Goal: Information Seeking & Learning: Learn about a topic

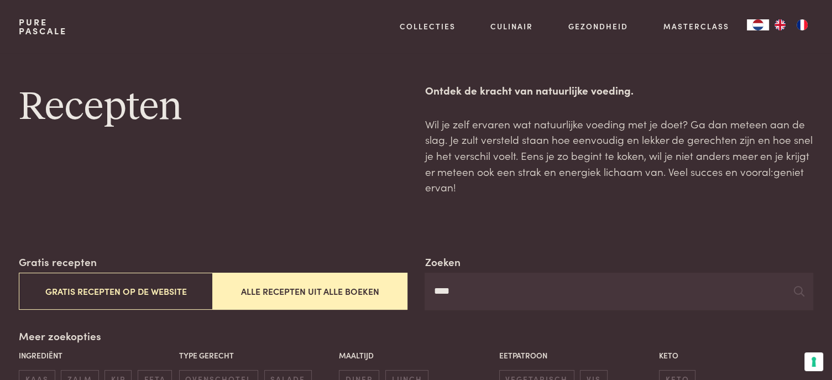
click at [470, 292] on input "****" at bounding box center [619, 292] width 388 height 38
type input "*"
drag, startPoint x: 353, startPoint y: 288, endPoint x: 351, endPoint y: 296, distance: 8.6
click at [352, 296] on button "Alle recepten uit alle boeken" at bounding box center [310, 291] width 194 height 37
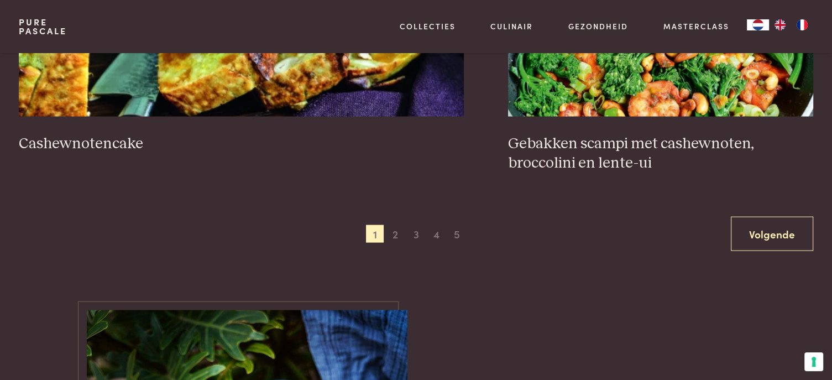
scroll to position [2189, 0]
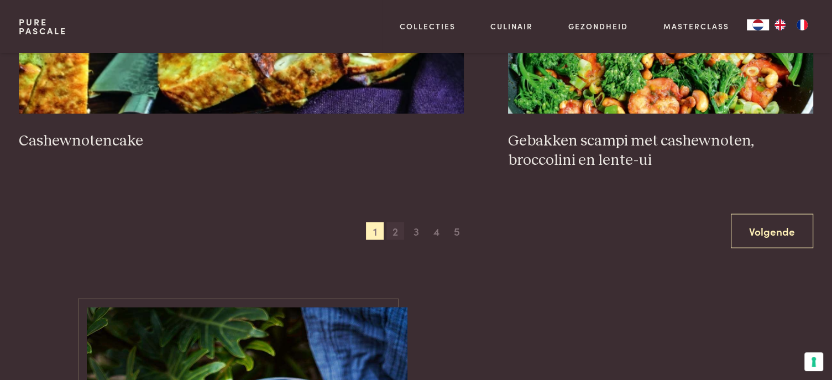
click at [398, 222] on span "2" at bounding box center [395, 231] width 18 height 18
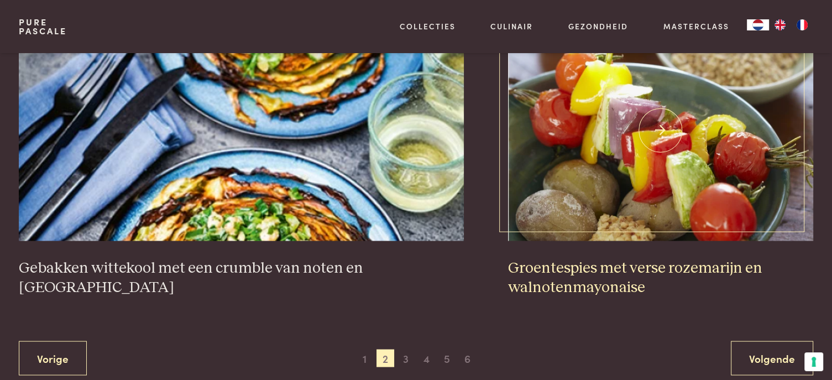
scroll to position [2133, 0]
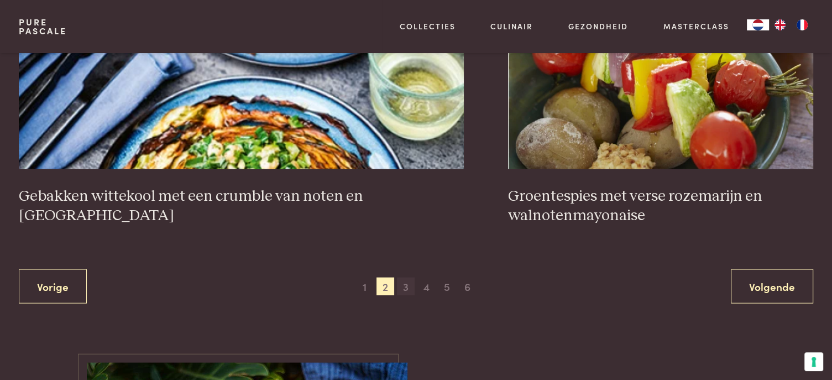
click at [407, 278] on span "3" at bounding box center [406, 287] width 18 height 18
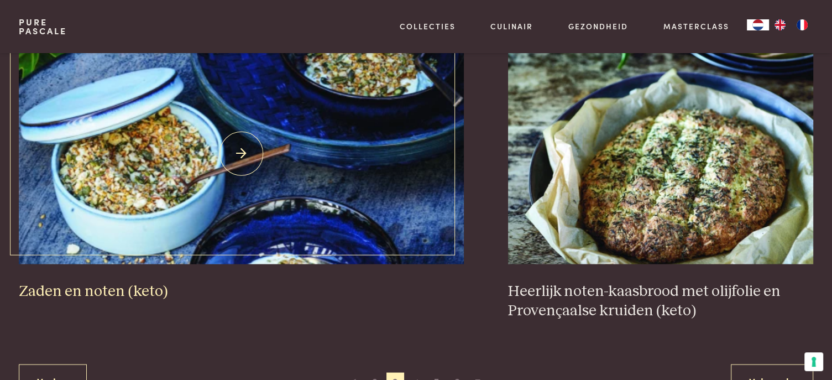
scroll to position [2189, 0]
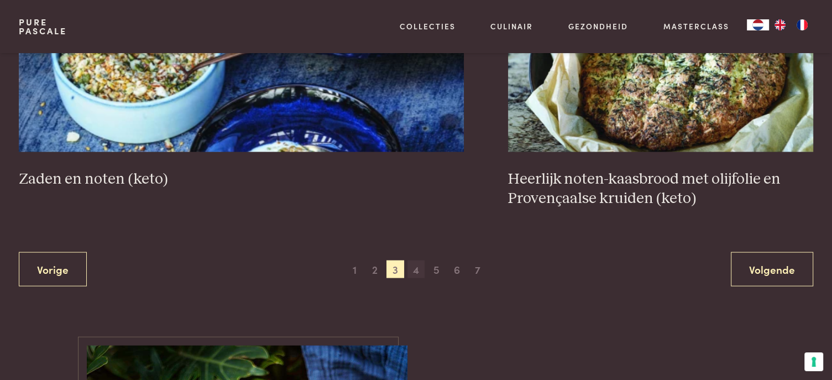
click at [418, 269] on span "4" at bounding box center [416, 269] width 18 height 18
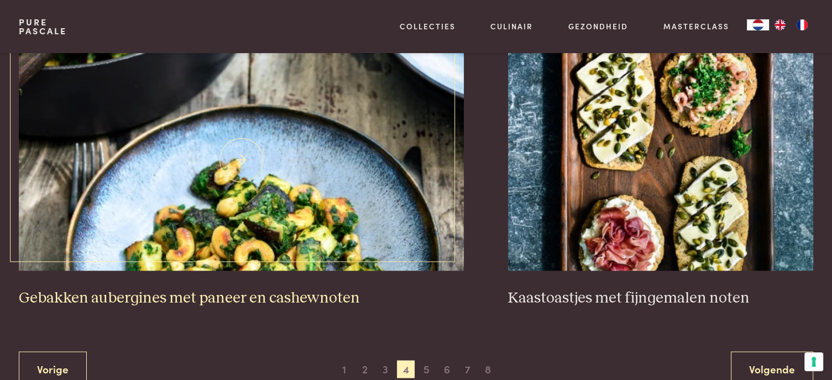
scroll to position [2078, 0]
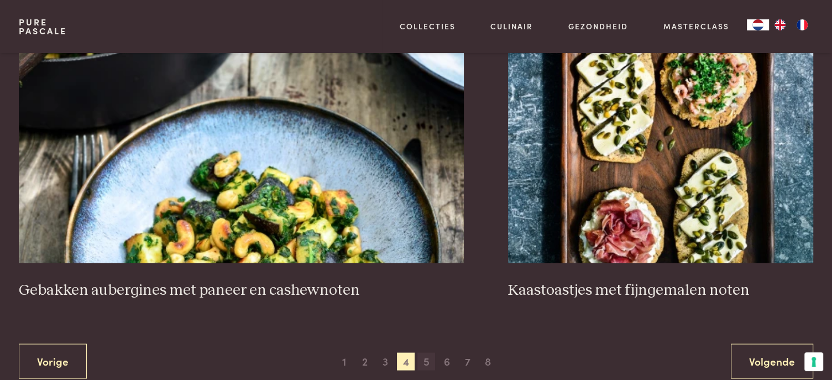
click at [427, 358] on span "5" at bounding box center [426, 361] width 18 height 18
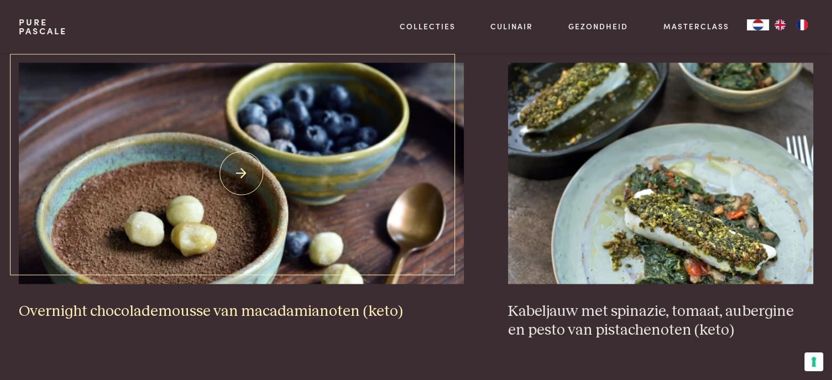
scroll to position [2189, 0]
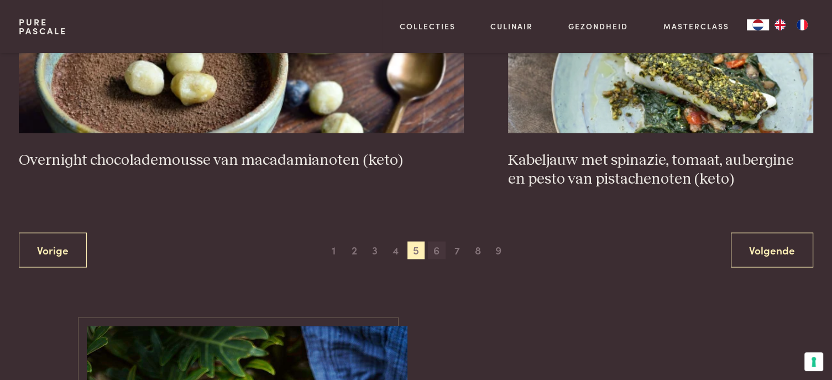
click at [438, 249] on span "6" at bounding box center [437, 251] width 18 height 18
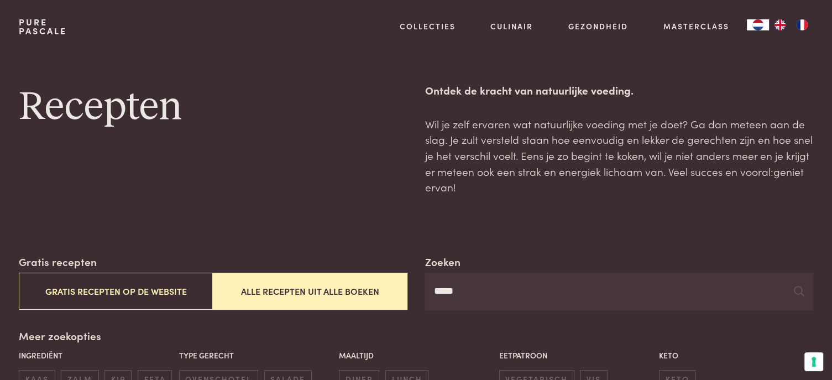
click at [483, 290] on input "*****" at bounding box center [619, 292] width 388 height 38
type input "**********"
click at [280, 294] on button "Alle recepten uit alle boeken" at bounding box center [310, 291] width 194 height 37
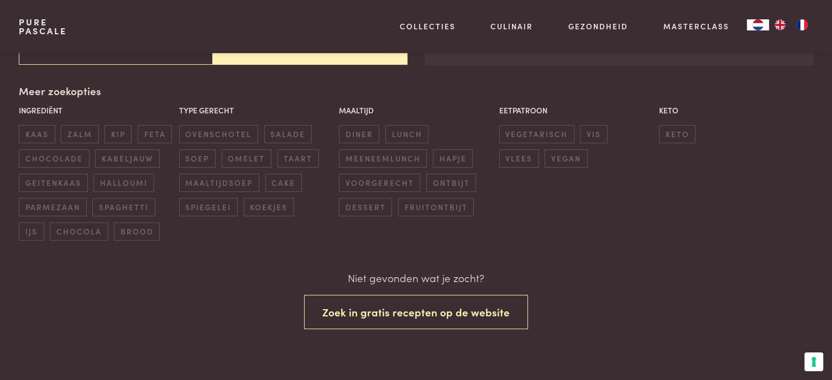
scroll to position [245, 0]
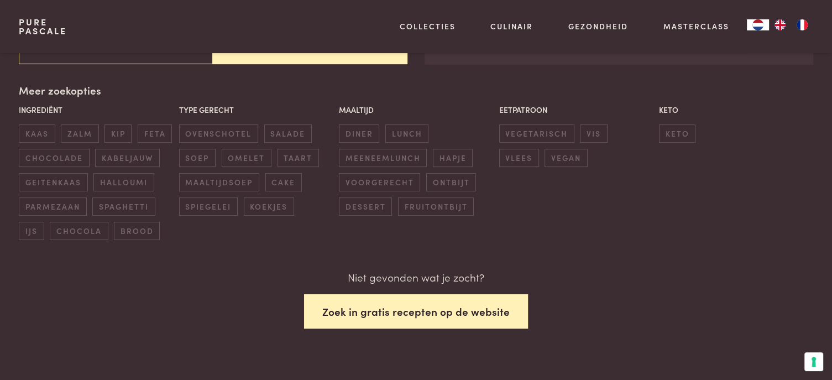
click at [371, 310] on button "Zoek in gratis recepten op de website" at bounding box center [416, 311] width 224 height 35
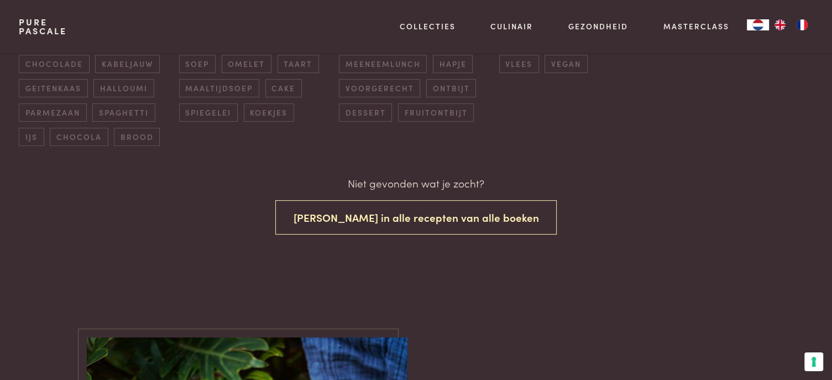
scroll to position [245, 0]
